Goal: Task Accomplishment & Management: Use online tool/utility

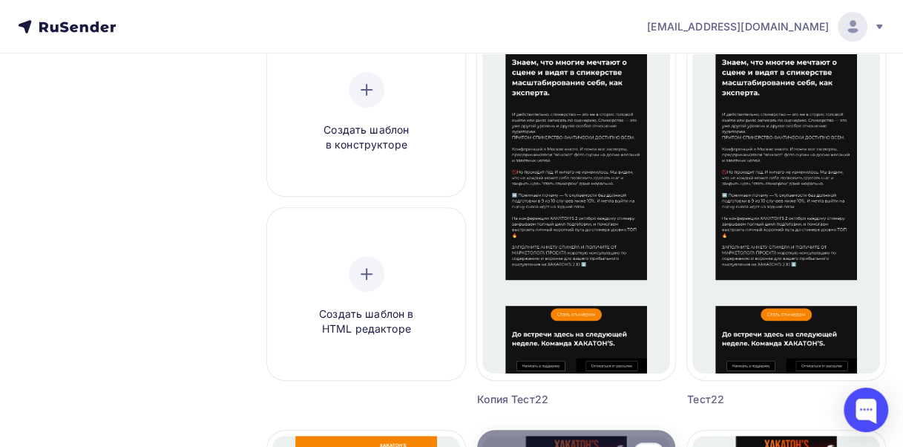
scroll to position [170, 0]
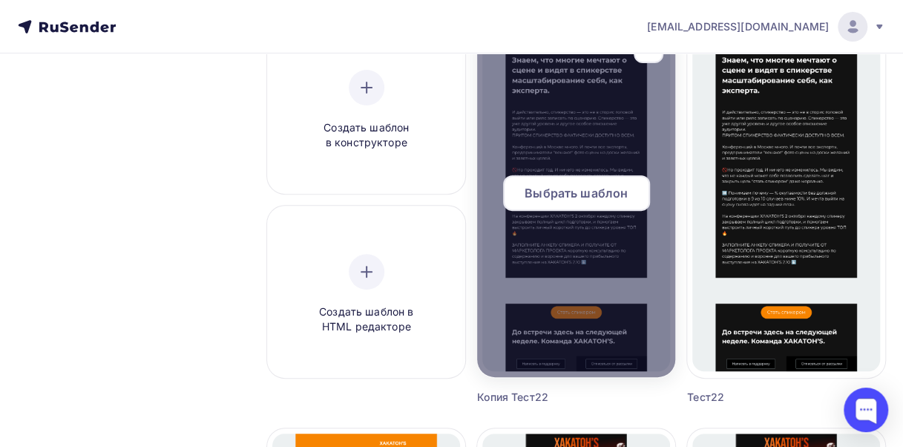
click at [555, 200] on span "Выбрать шаблон" at bounding box center [576, 193] width 103 height 18
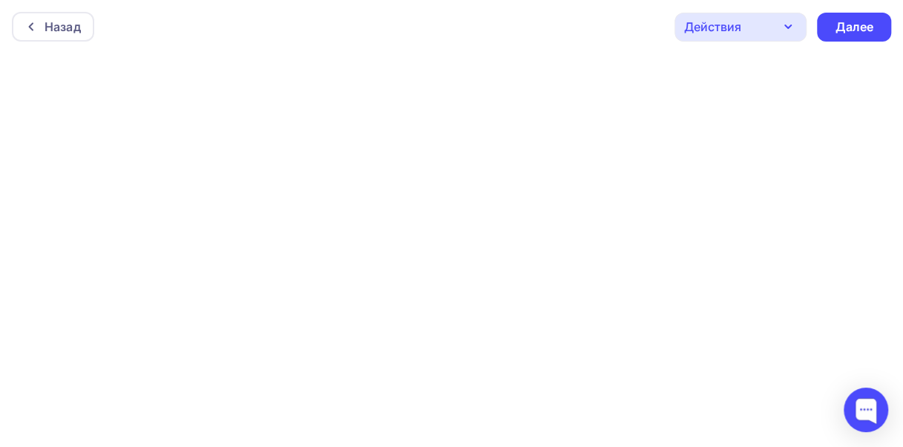
scroll to position [4, 0]
click at [837, 27] on div "Далее" at bounding box center [854, 23] width 39 height 17
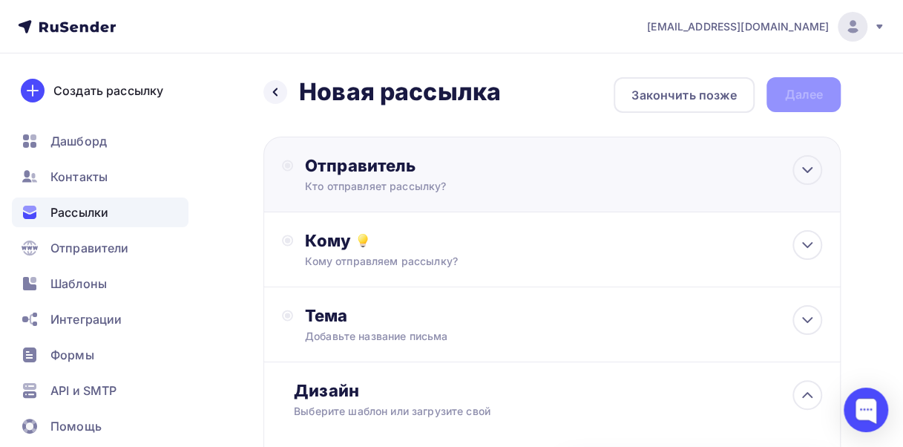
click at [398, 197] on div "Отправитель Кто отправляет рассылку? Email * Выберите отправителя [EMAIL_ADDRES…" at bounding box center [551, 175] width 577 height 76
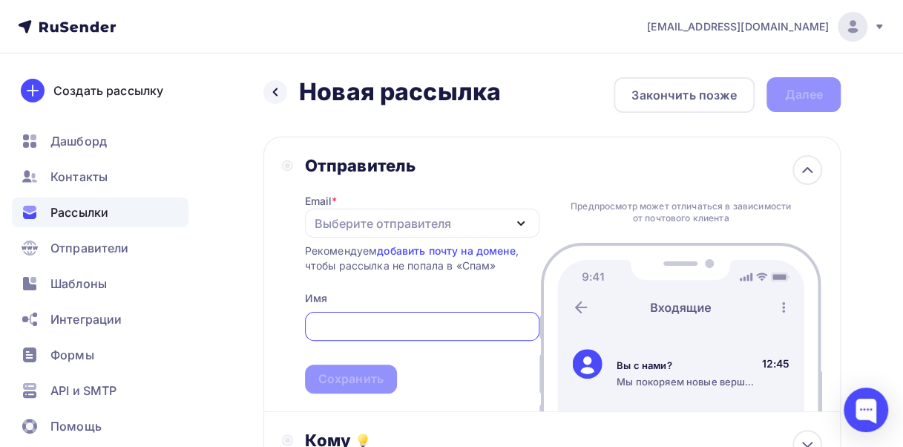
click at [335, 225] on div "Выберите отправителя" at bounding box center [383, 223] width 137 height 18
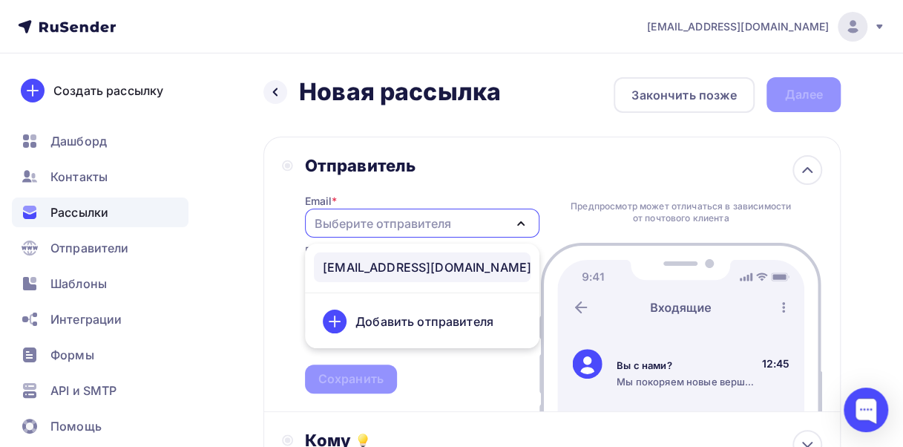
click at [350, 266] on div "[EMAIL_ADDRESS][DOMAIN_NAME]" at bounding box center [427, 267] width 209 height 18
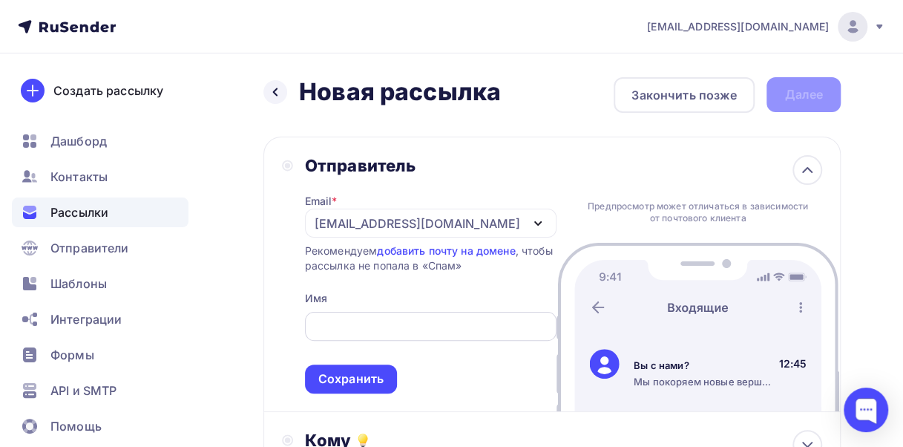
click at [384, 312] on div at bounding box center [431, 326] width 252 height 29
click at [396, 325] on input "text" at bounding box center [430, 327] width 235 height 18
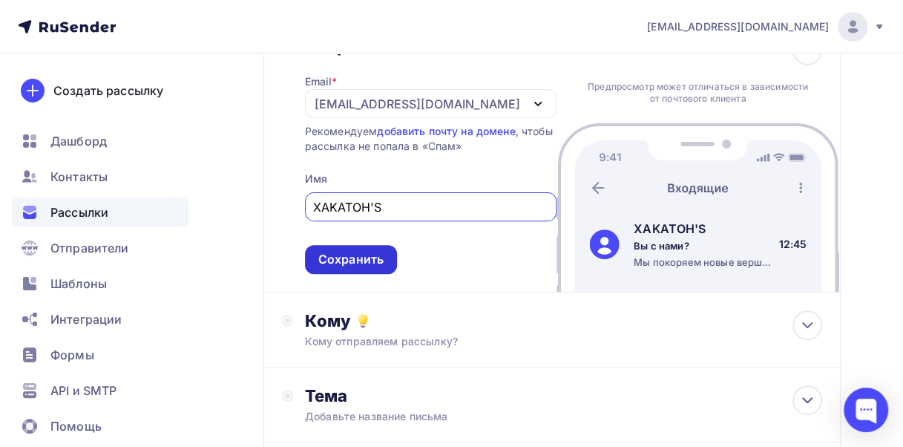
type input "XAKATOH'S"
click at [359, 262] on div "Сохранить" at bounding box center [350, 259] width 65 height 17
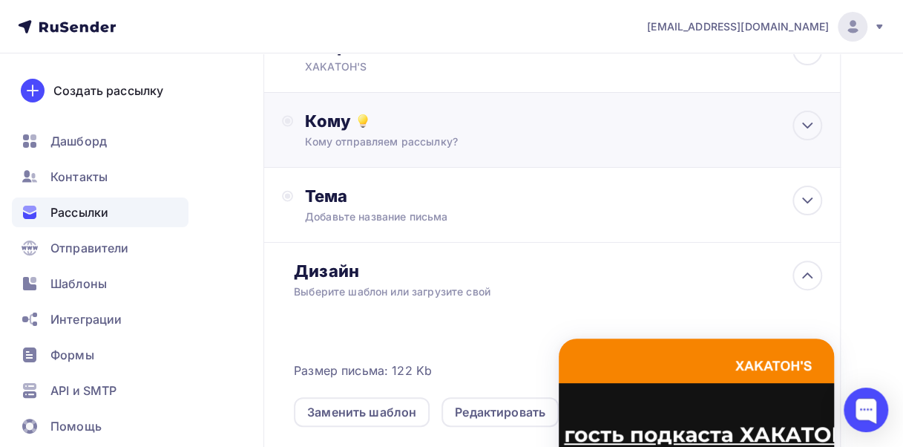
click at [450, 156] on div "Кому Кому отправляем рассылку? Списки получателей Выберите список Все списки id…" at bounding box center [551, 130] width 577 height 75
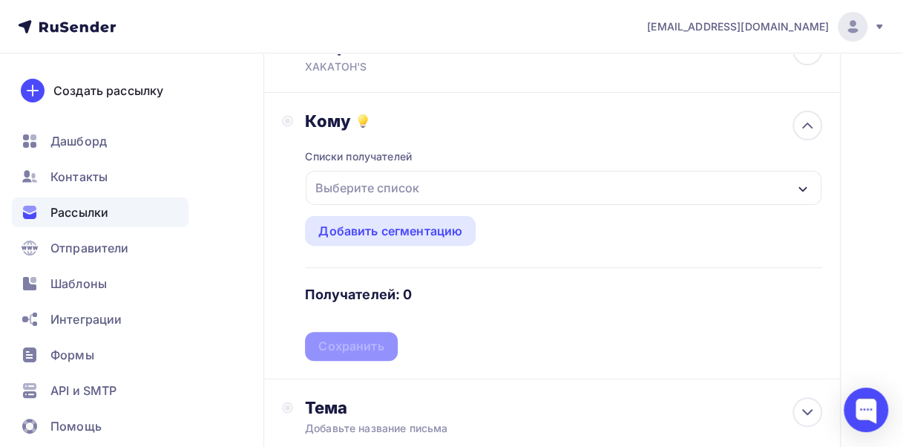
click at [407, 184] on div "Выберите список" at bounding box center [367, 187] width 116 height 27
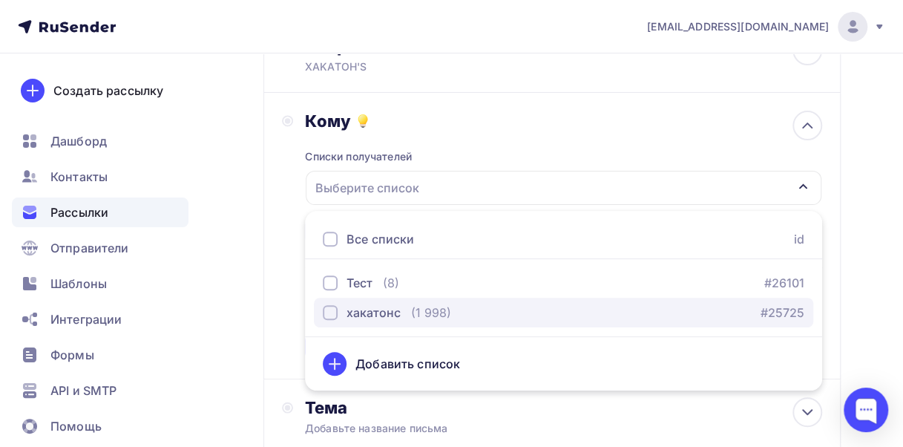
click at [450, 304] on div "хакатонс (1 998) #25725" at bounding box center [564, 313] width 482 height 18
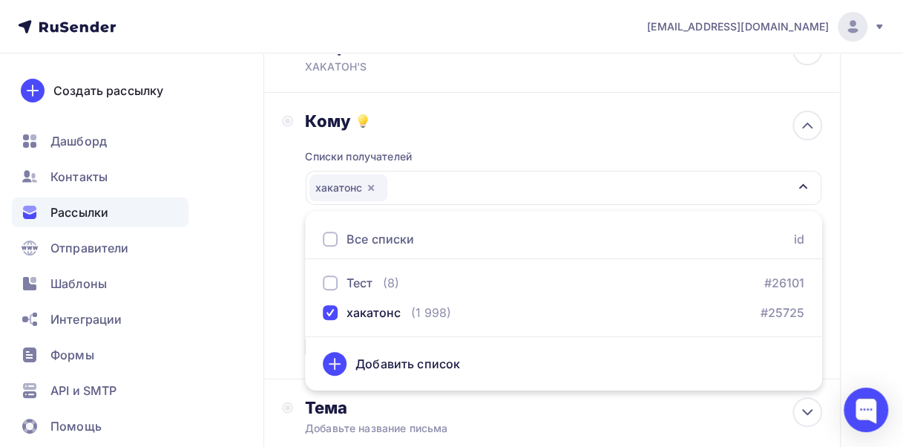
click at [295, 224] on div "Кому Списки получателей [GEOGRAPHIC_DATA] Все списки id Тест (8) #26101 [GEOGRA…" at bounding box center [552, 236] width 540 height 250
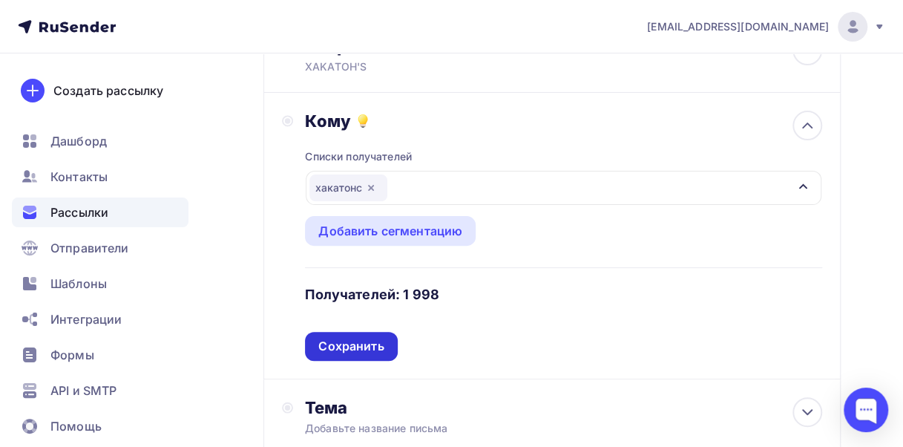
click at [359, 342] on div "Сохранить" at bounding box center [350, 346] width 65 height 17
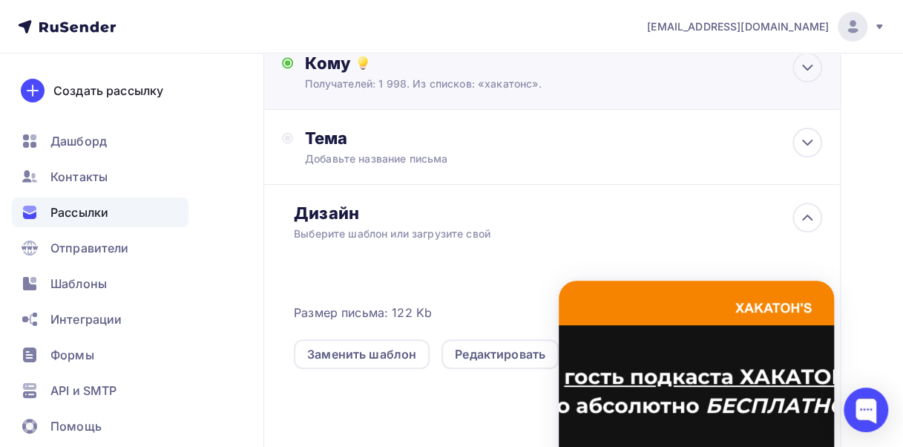
scroll to position [179, 0]
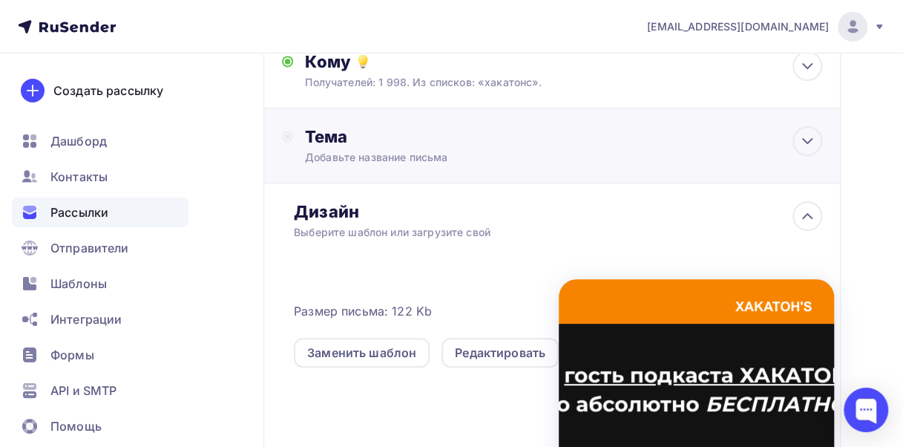
click at [413, 129] on div "Тема" at bounding box center [451, 136] width 293 height 21
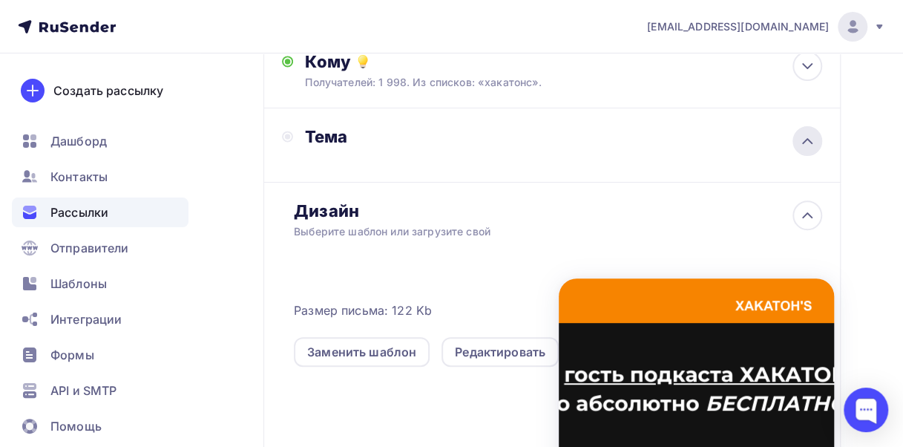
click at [804, 143] on icon at bounding box center [808, 141] width 18 height 18
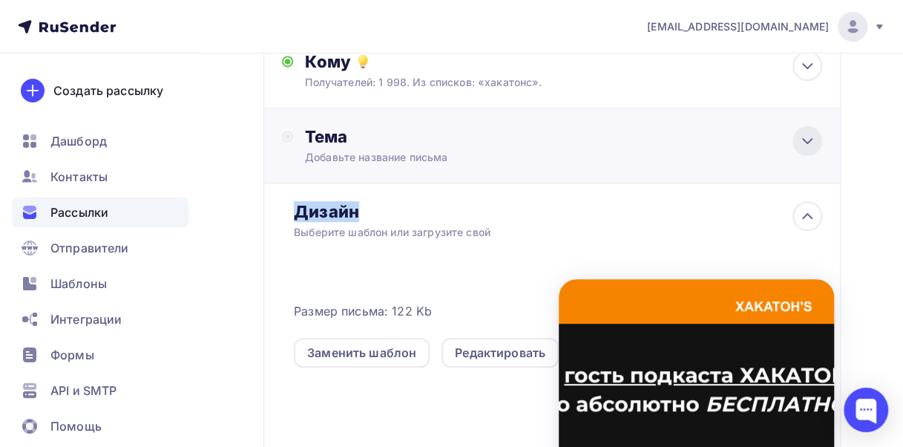
click at [804, 143] on icon at bounding box center [808, 141] width 18 height 18
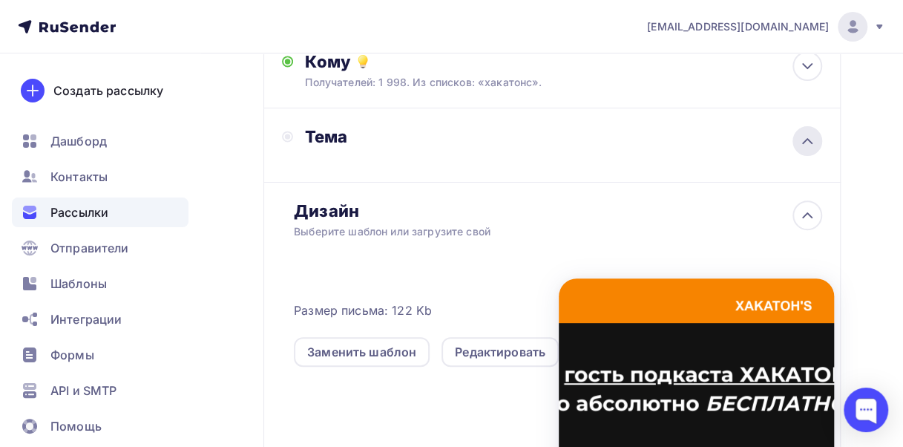
click at [804, 143] on icon at bounding box center [808, 141] width 18 height 18
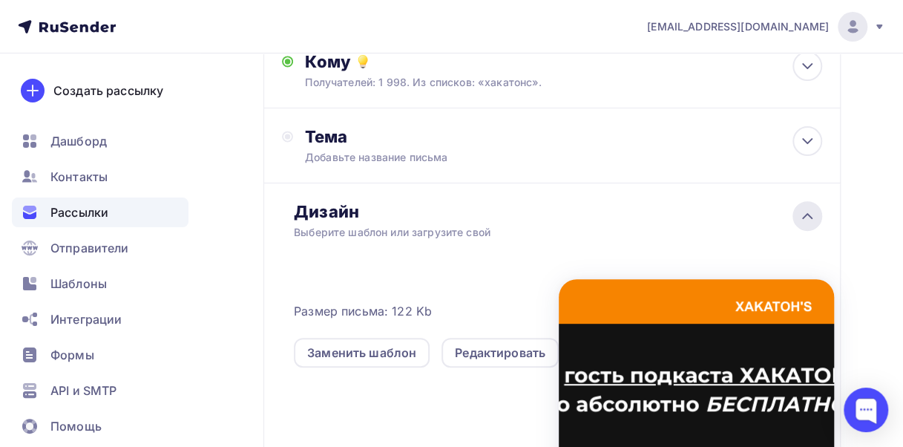
click at [807, 217] on icon at bounding box center [808, 216] width 18 height 18
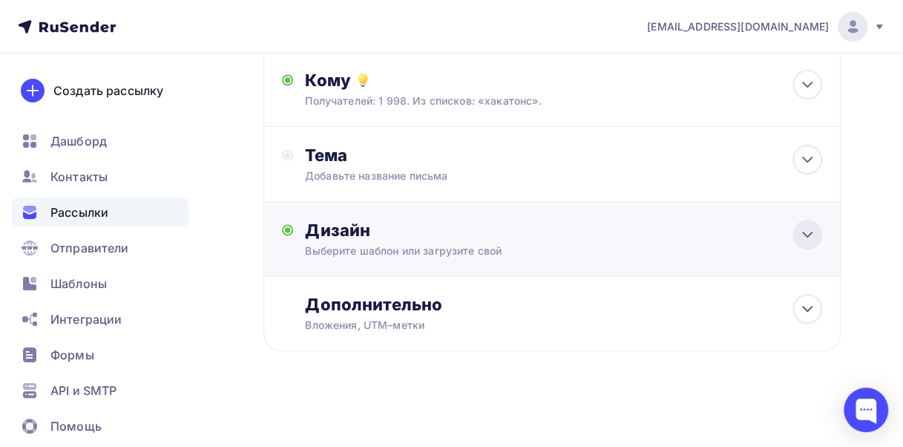
click at [807, 217] on div "Дизайн Выберите шаблон или загрузите свой Размер письма: 122 Kb Заменить шаблон…" at bounding box center [551, 239] width 577 height 74
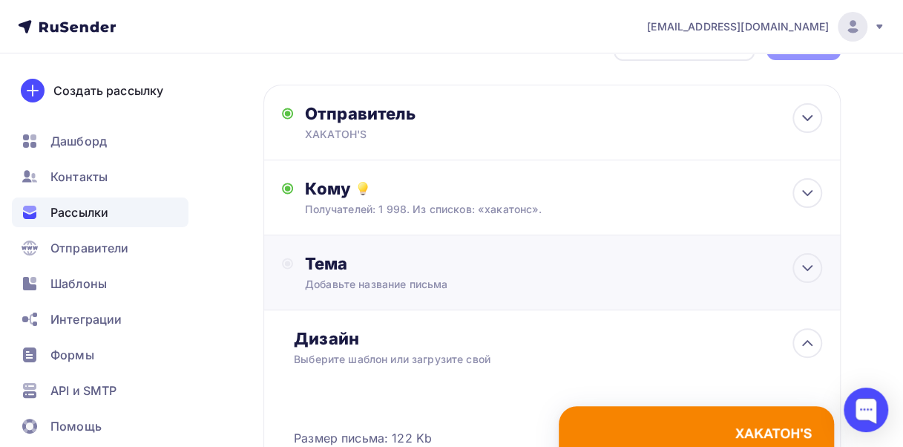
scroll to position [51, 0]
click at [423, 255] on div "Тема" at bounding box center [451, 264] width 293 height 21
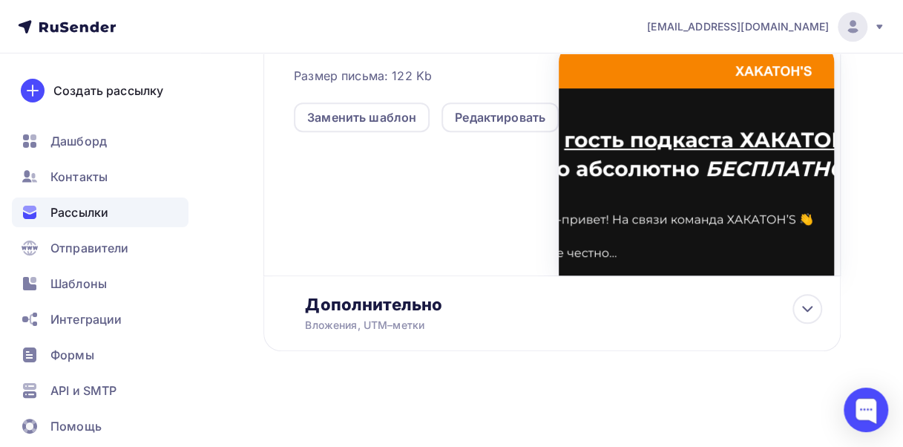
scroll to position [0, 0]
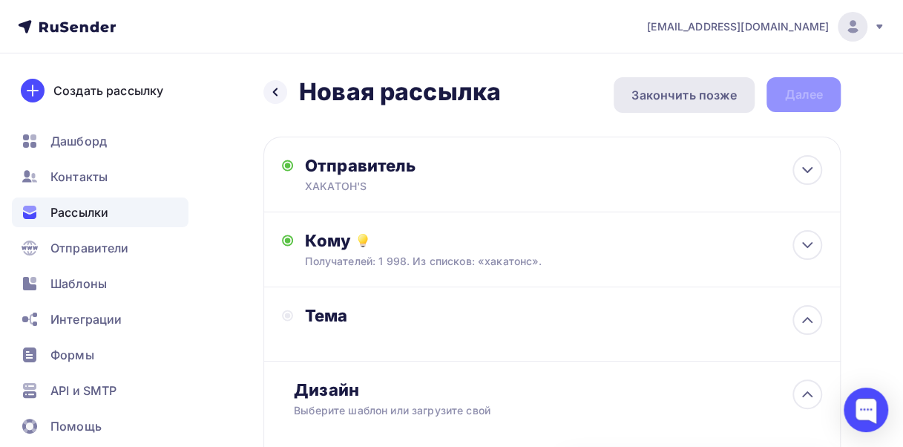
click at [705, 95] on div "Закончить позже" at bounding box center [684, 95] width 105 height 18
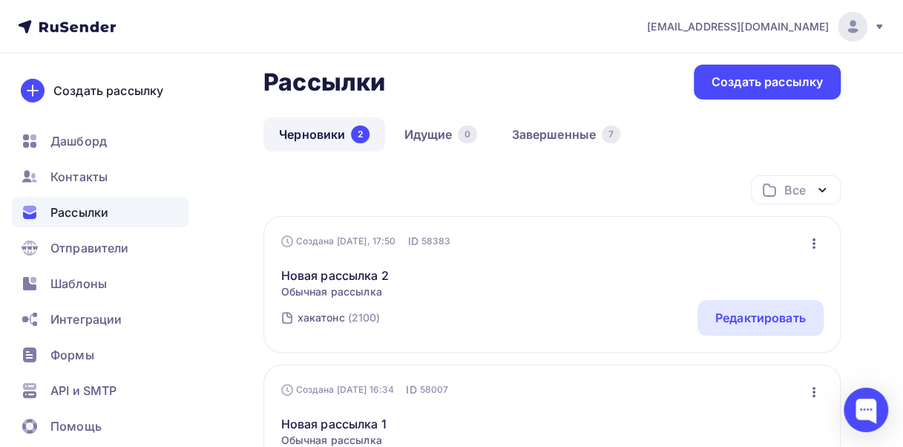
scroll to position [81, 0]
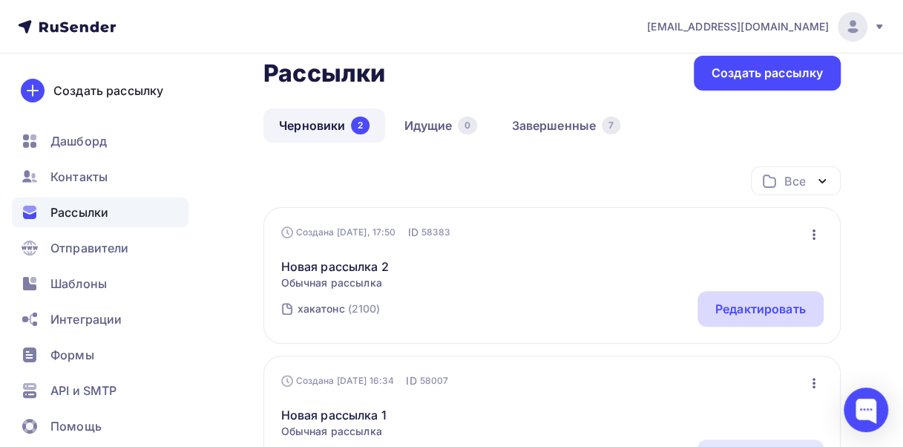
click at [724, 320] on div "Редактировать" at bounding box center [761, 309] width 126 height 36
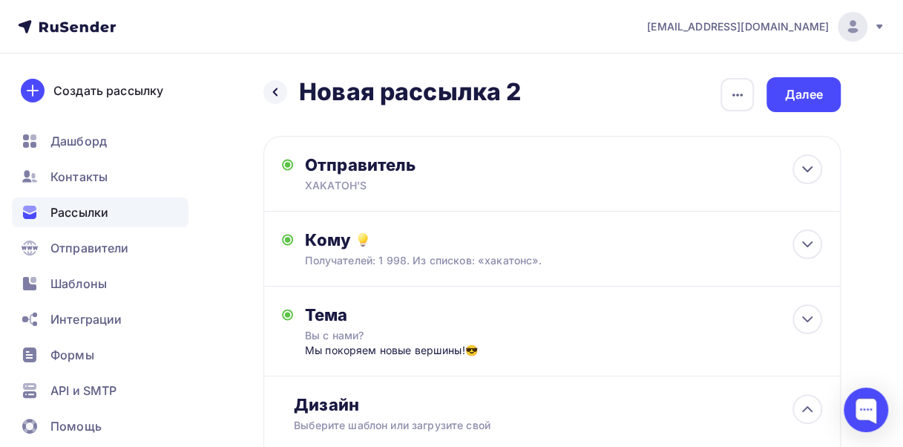
scroll to position [79, 0]
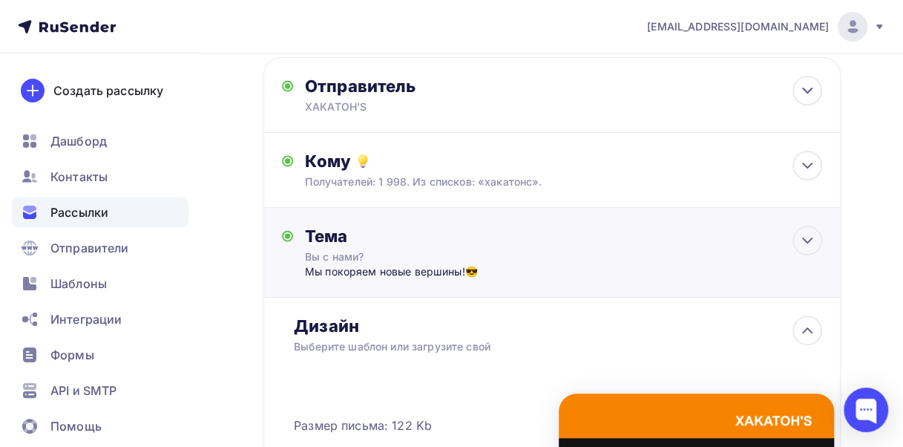
click at [512, 240] on div "Тема" at bounding box center [451, 236] width 293 height 21
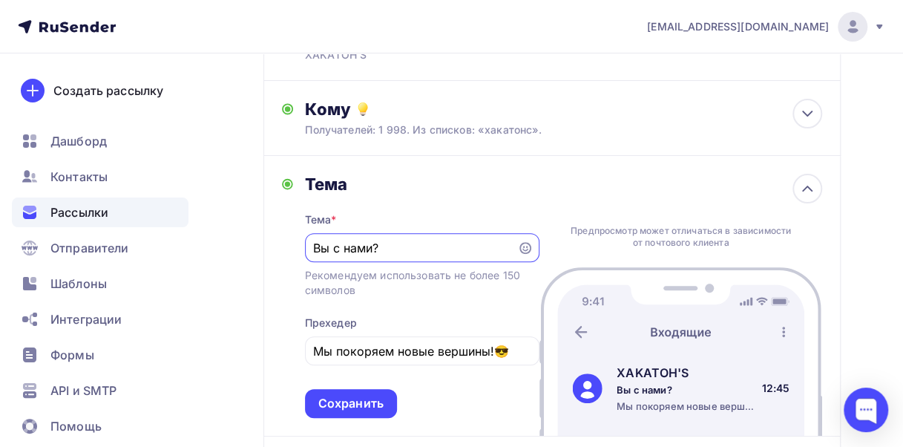
scroll to position [205, 0]
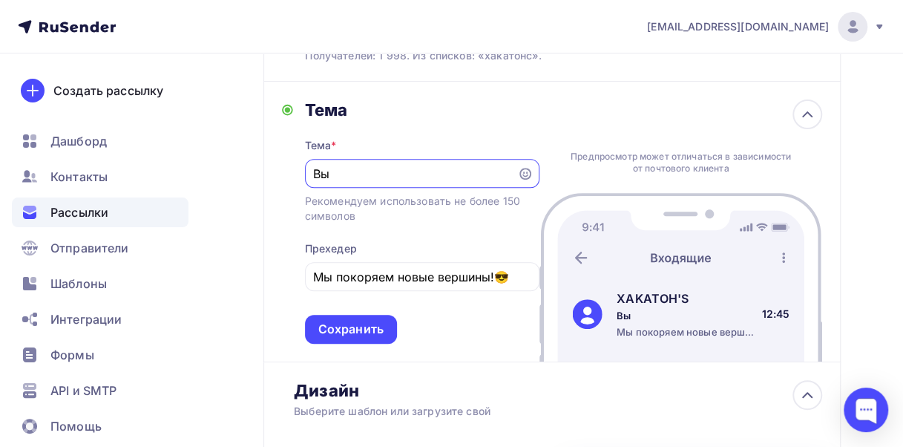
type input "В"
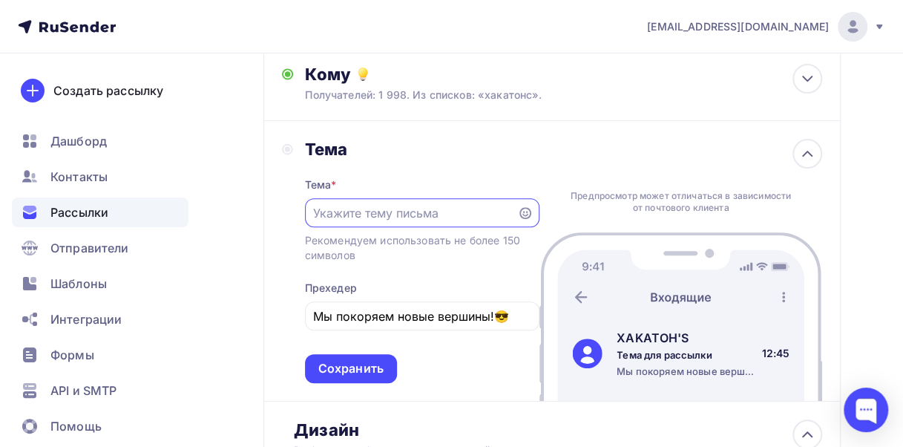
scroll to position [165, 0]
type input "D"
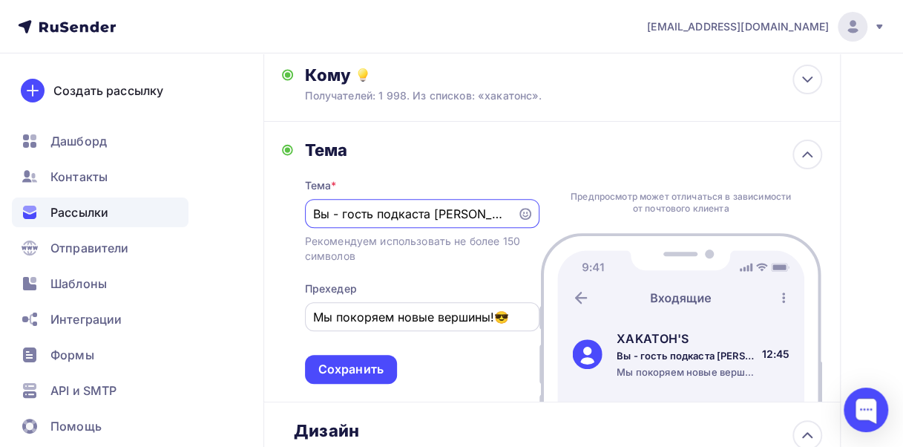
type input "Вы - гость подкаста [PERSON_NAME]"
click at [511, 321] on input "Мы покоряем новые вершины!😎" at bounding box center [421, 317] width 217 height 18
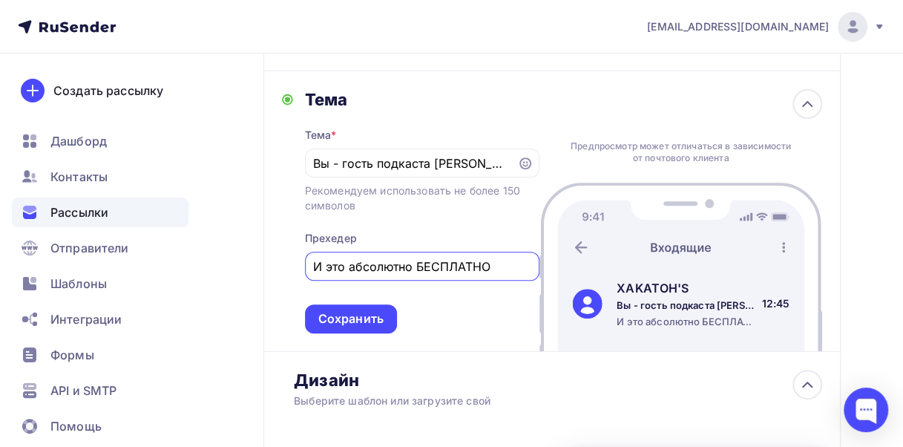
scroll to position [226, 0]
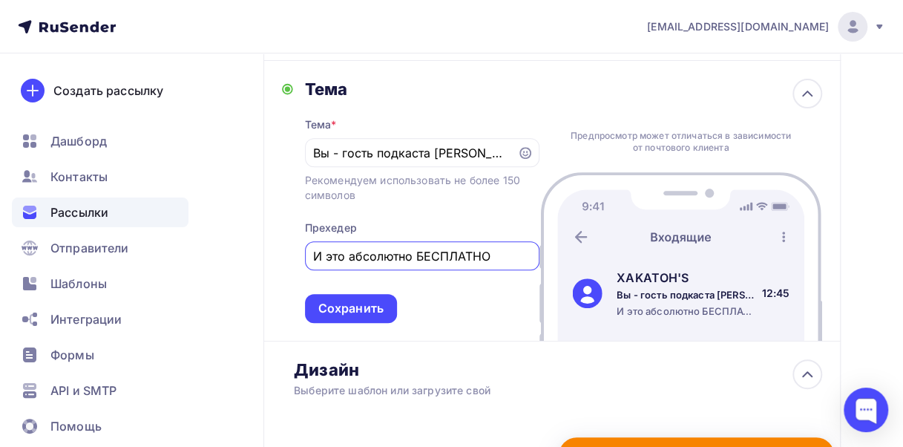
click at [430, 258] on input "И это абсолютно БЕСПЛАТНО" at bounding box center [421, 256] width 217 height 18
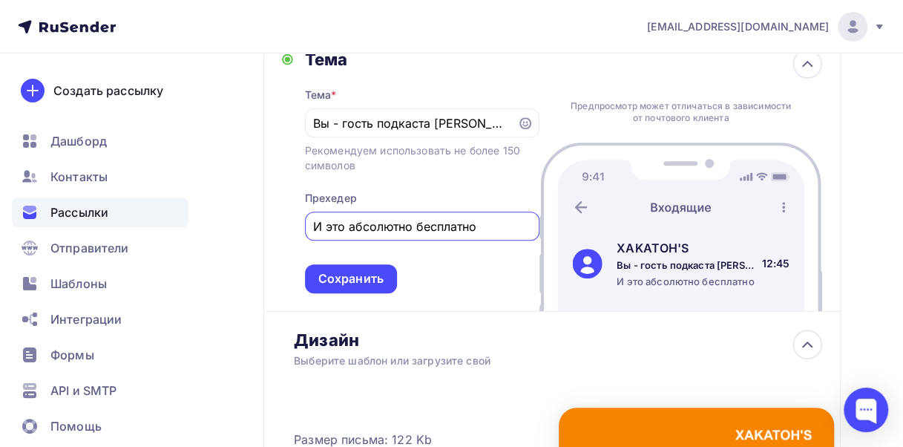
scroll to position [258, 0]
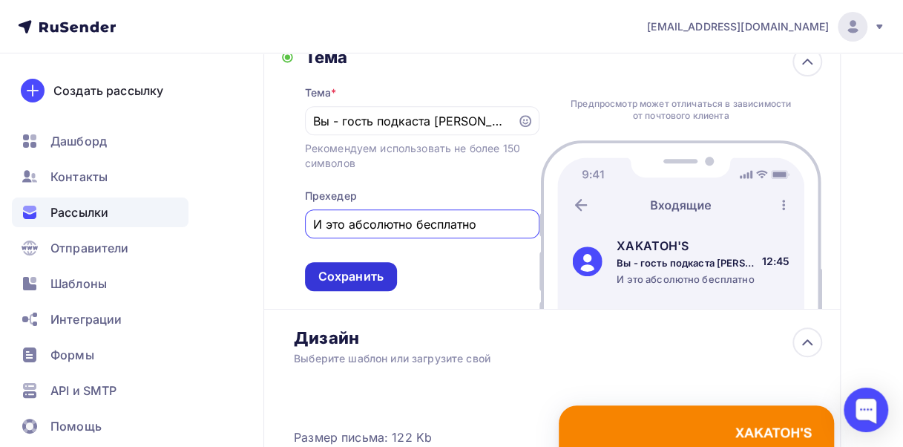
type input "И это абсолютно бесплатно"
click at [332, 288] on div "Сохранить" at bounding box center [351, 276] width 92 height 29
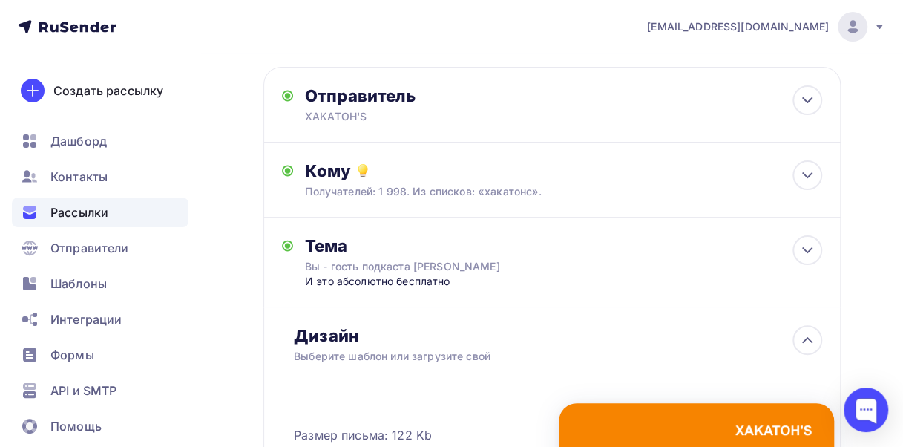
scroll to position [0, 0]
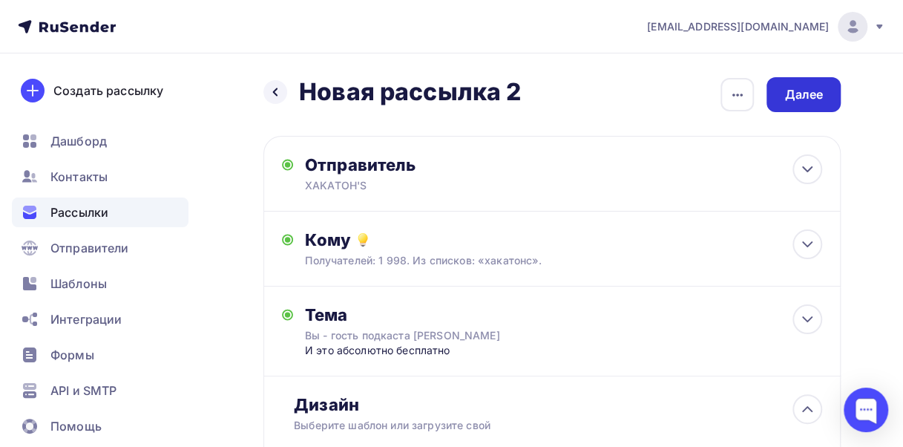
click at [813, 82] on div "Далее" at bounding box center [804, 94] width 74 height 35
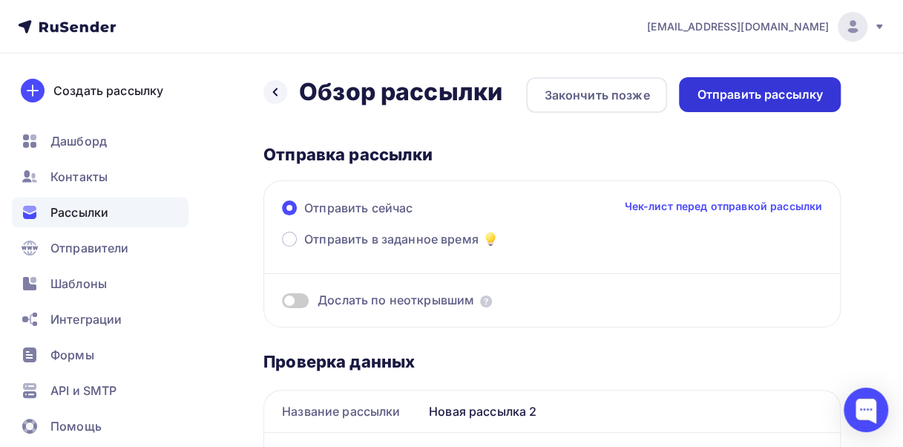
click at [727, 105] on div "Отправить рассылку" at bounding box center [760, 94] width 162 height 35
